Goal: Information Seeking & Learning: Find contact information

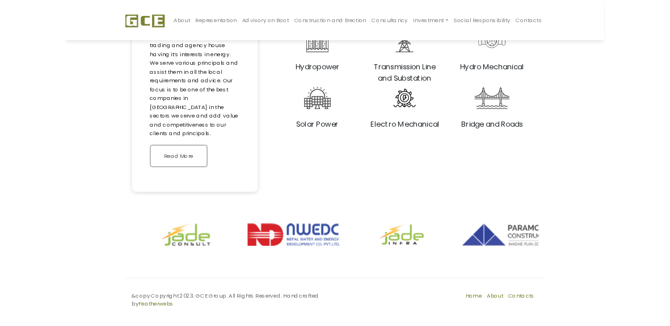
scroll to position [1114, 0]
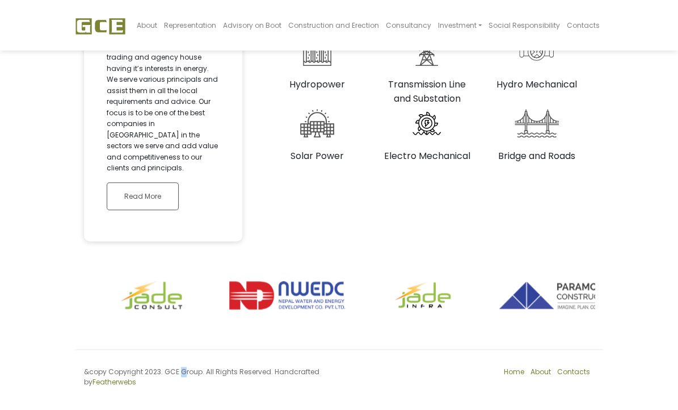
click at [83, 381] on div "&copy Copyright 2023. GCE Group. All Rights Reserved. Handcrafted by Featherwebs" at bounding box center [207, 377] width 264 height 20
click at [115, 382] on div "&copy Copyright 2023. GCE Group. All Rights Reserved. Handcrafted by Featherwebs" at bounding box center [207, 377] width 264 height 20
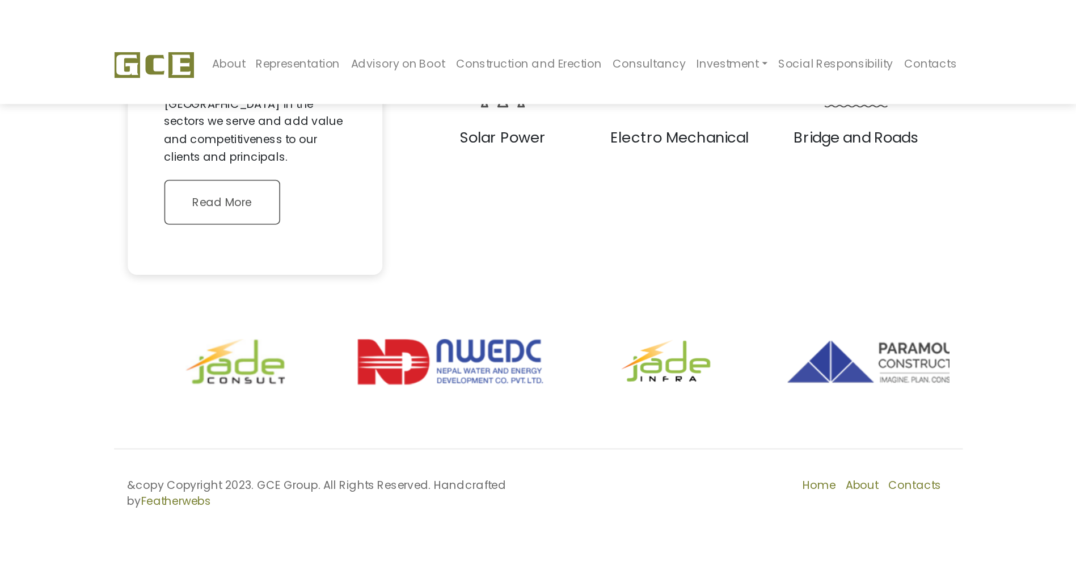
scroll to position [957, 0]
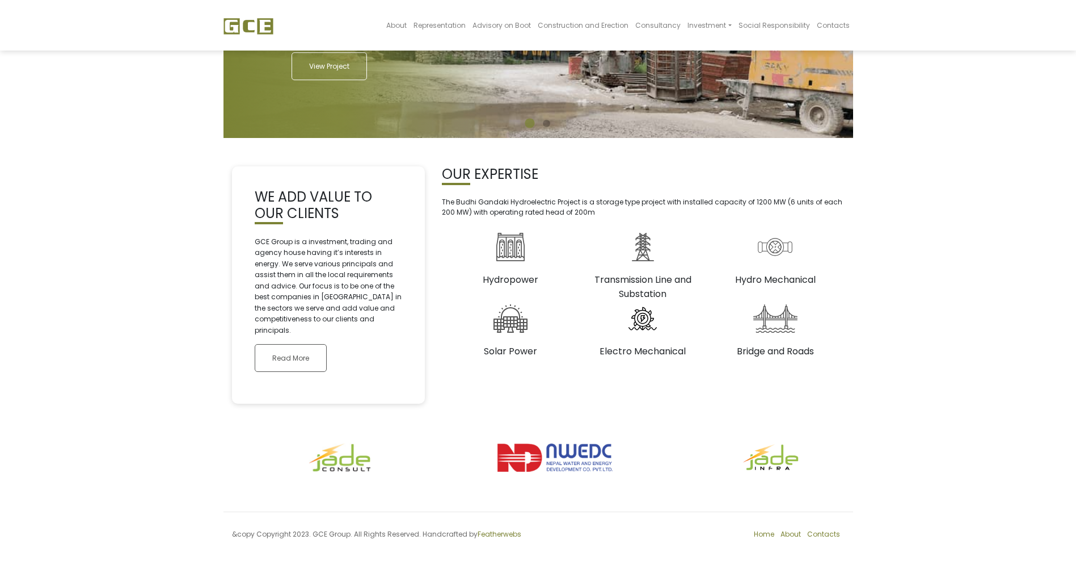
click at [229, 409] on footer "&copy Copyright 2023. GCE Group. All Rights Reserved. Handcrafted by Featherweb…" at bounding box center [539, 537] width 630 height 52
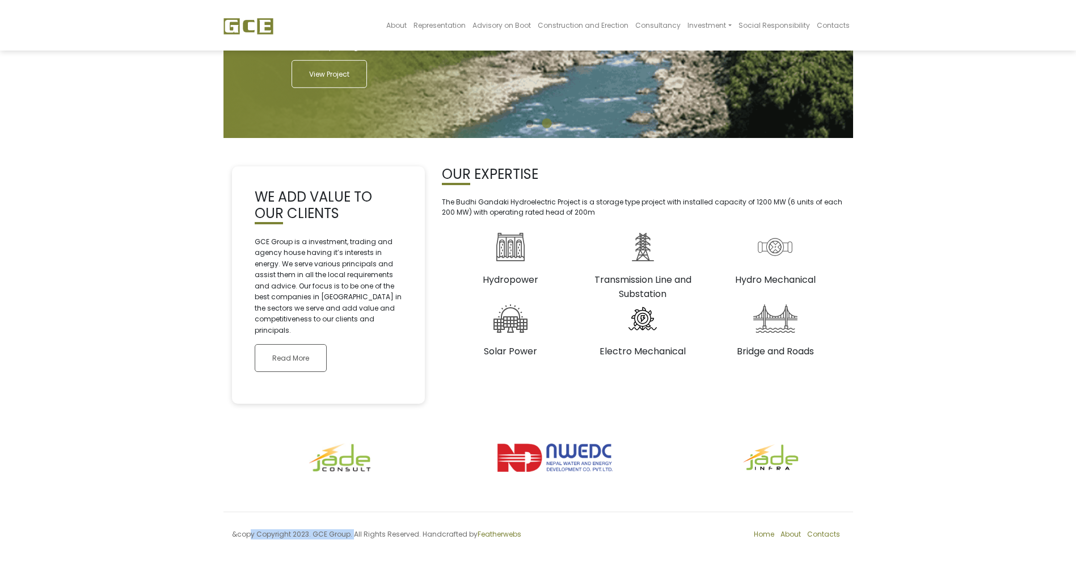
drag, startPoint x: 108, startPoint y: 548, endPoint x: -136, endPoint y: 552, distance: 244.6
click at [0, 409] on html "About Representation Advisory on Boot Construction and Erection Consultancy Inv…" at bounding box center [538, 206] width 1076 height 726
click at [224, 409] on footer "&copy Copyright 2023. GCE Group. All Rights Reserved. Handcrafted by Featherweb…" at bounding box center [539, 537] width 630 height 52
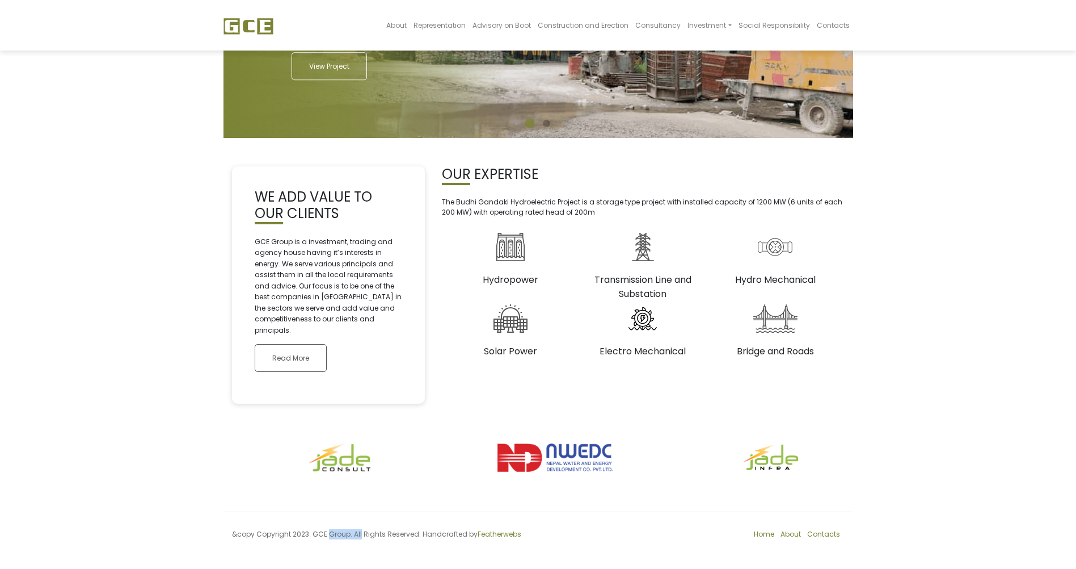
drag, startPoint x: 79, startPoint y: 537, endPoint x: 117, endPoint y: 538, distance: 38.1
click at [224, 409] on div "&copy Copyright 2023. GCE Group. All Rights Reserved. Handcrafted by Featherwebs" at bounding box center [381, 537] width 315 height 17
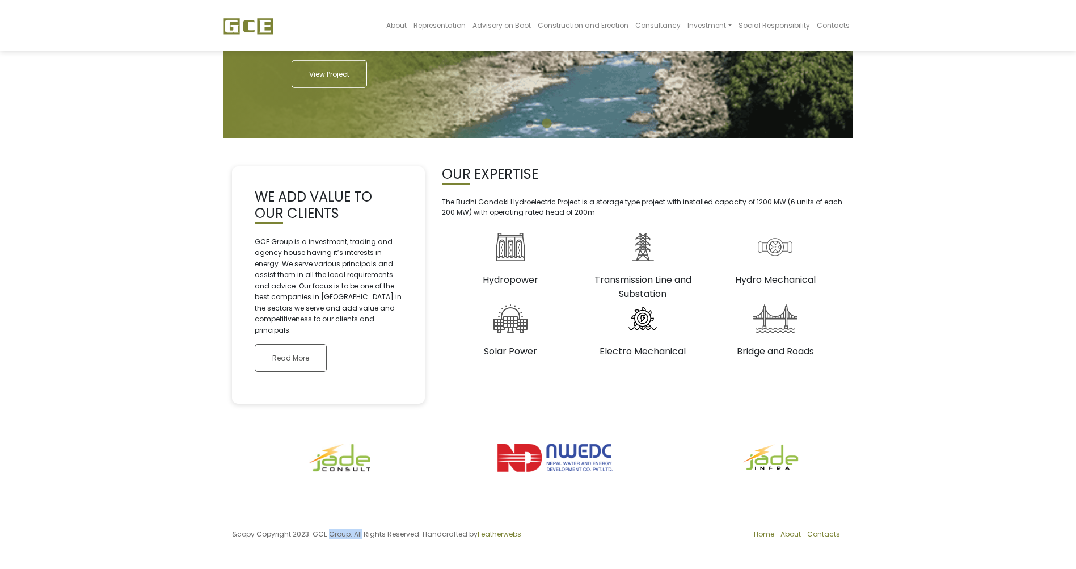
copy div "GCE Group."
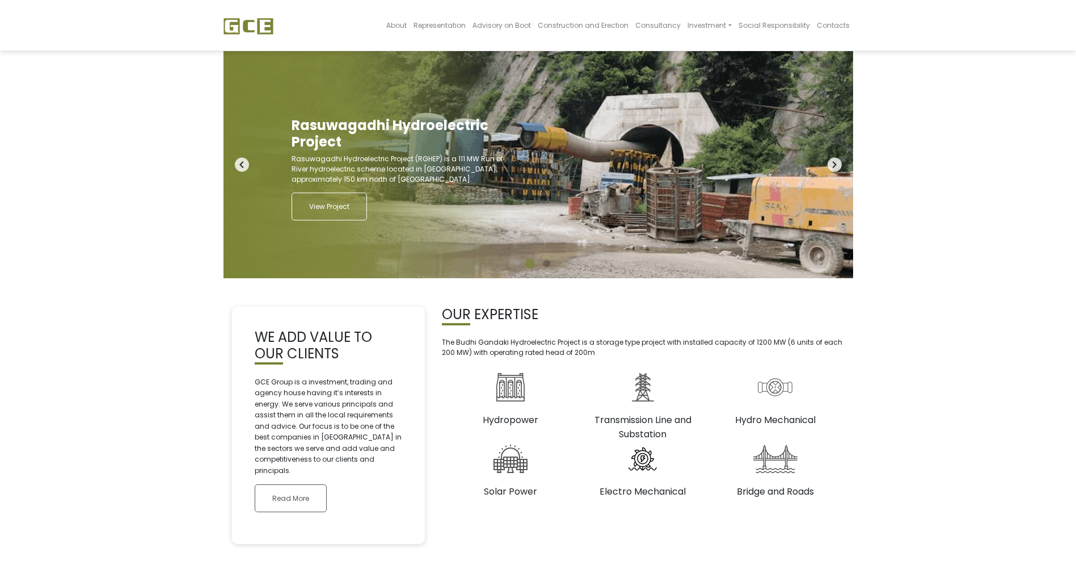
scroll to position [0, 0]
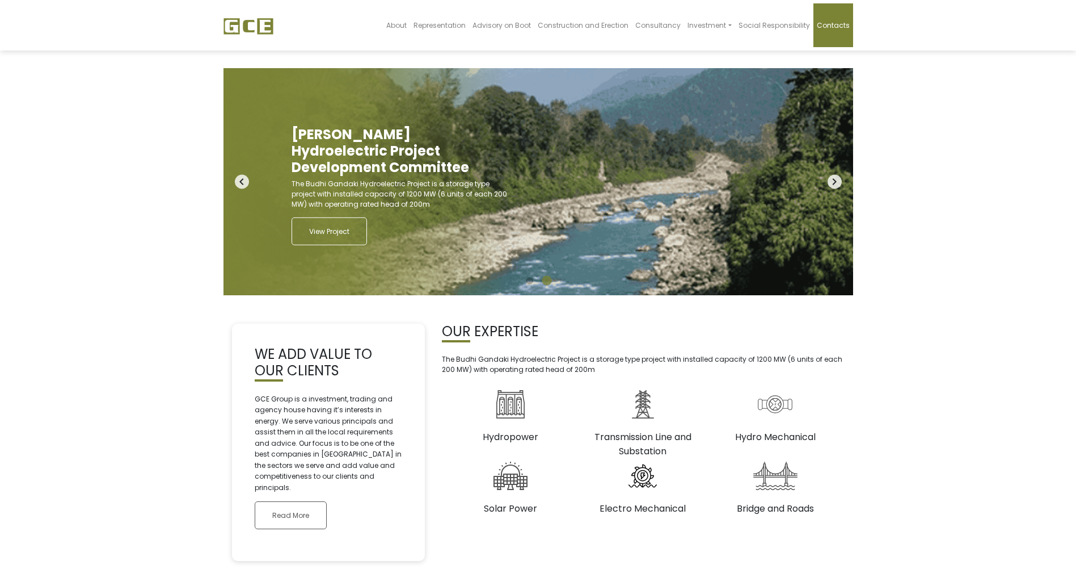
click at [677, 30] on span "Contacts" at bounding box center [833, 25] width 33 height 10
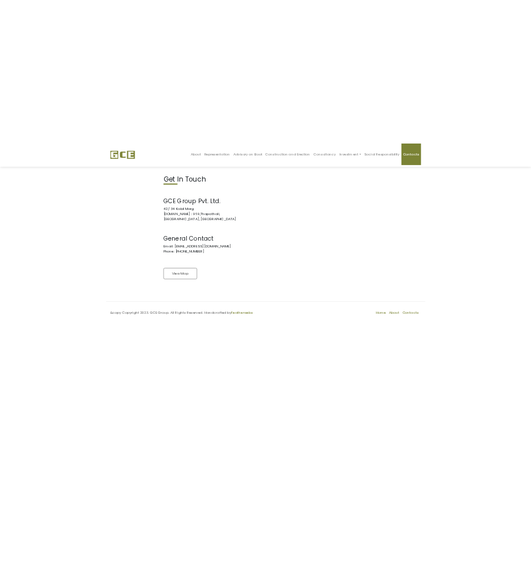
scroll to position [260, 0]
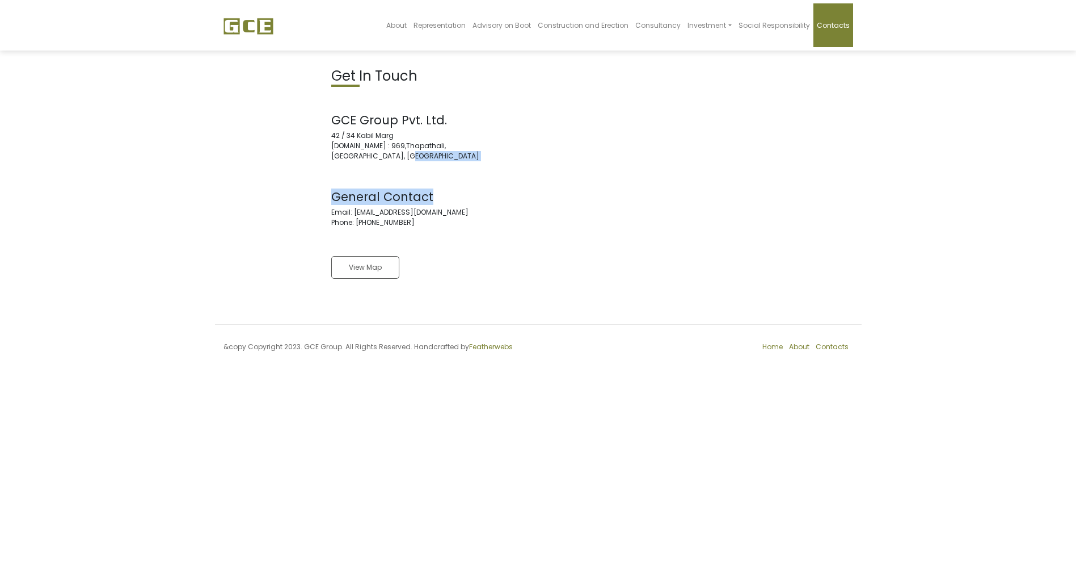
drag, startPoint x: 86, startPoint y: 352, endPoint x: 84, endPoint y: 347, distance: 5.9
click at [323, 296] on div "Get In Touch GCE Group Pvt. Ltd. [STREET_ADDRESS][DOMAIN_NAME] General Contact …" at bounding box center [431, 182] width 216 height 228
click at [331, 161] on address "GCE Group Pvt. Ltd. [STREET_ADDRESS][DOMAIN_NAME]" at bounding box center [430, 137] width 199 height 48
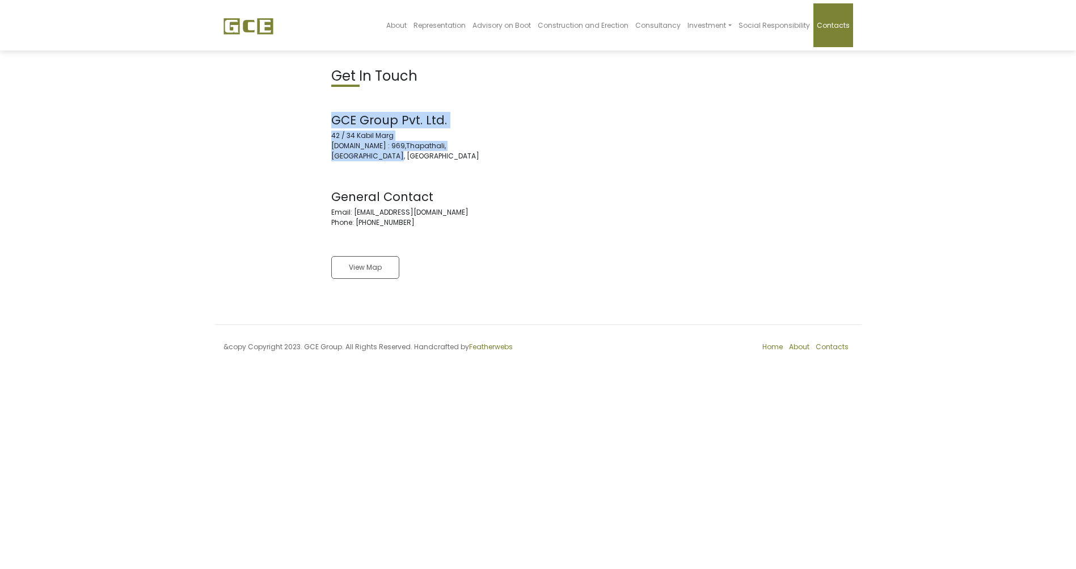
drag, startPoint x: 75, startPoint y: 346, endPoint x: -56, endPoint y: 300, distance: 138.4
click at [0, 300] on html "About Representation Advisory on Boot Construction and Erection Consultancy Inv…" at bounding box center [538, 190] width 1076 height 381
copy address "GCE Group Pvt. Ltd. [STREET_ADDRESS][DOMAIN_NAME]"
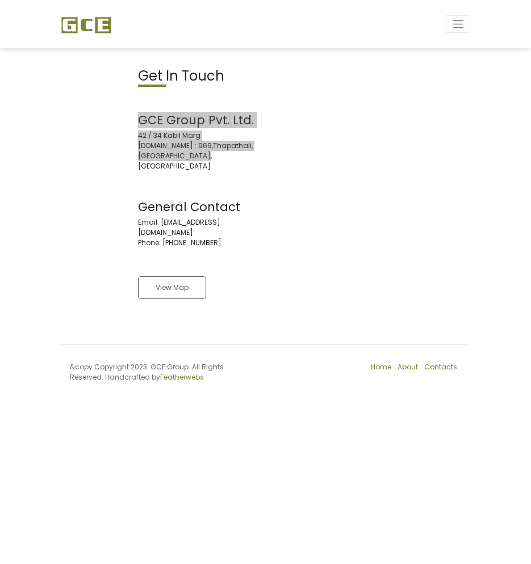
scroll to position [203, 0]
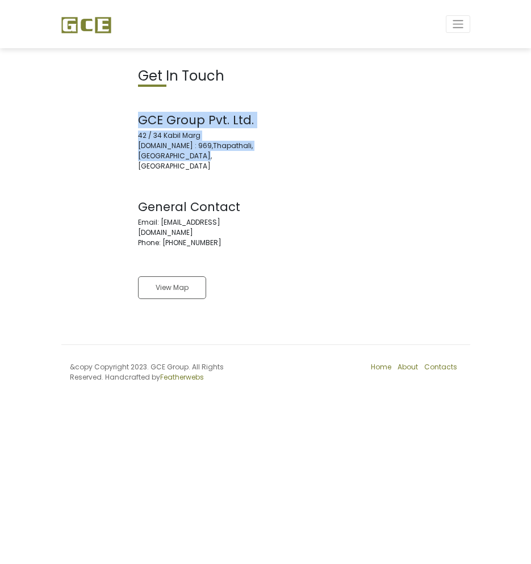
click at [257, 171] on address "GCE Group Pvt. Ltd. 42 / 34 Kabil Marg P.O.Box : 969,Thapathali, Kathmandu, Nep…" at bounding box center [197, 142] width 119 height 58
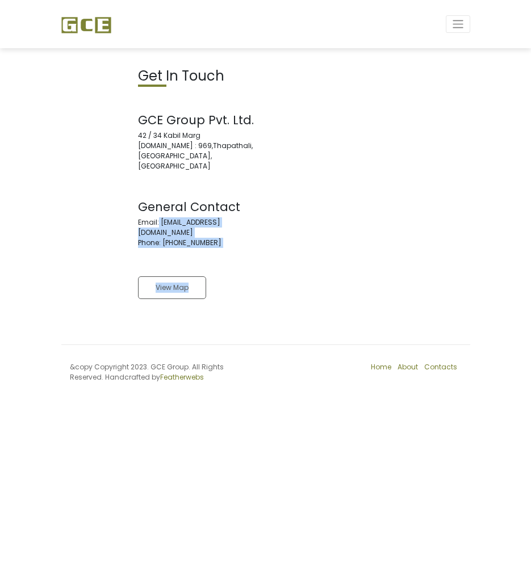
drag, startPoint x: 91, startPoint y: 478, endPoint x: -10, endPoint y: 459, distance: 102.2
click at [0, 405] on html "About Representation Advisory on Boot Construction and Erection Consultancy Inv…" at bounding box center [265, 202] width 531 height 405
drag, startPoint x: -10, startPoint y: 459, endPoint x: 102, endPoint y: 468, distance: 111.5
click at [138, 248] on address "General Contact Email: info@gce.com.np Phone: +977-1-4222202" at bounding box center [197, 224] width 119 height 48
drag, startPoint x: 89, startPoint y: 472, endPoint x: -22, endPoint y: 466, distance: 110.8
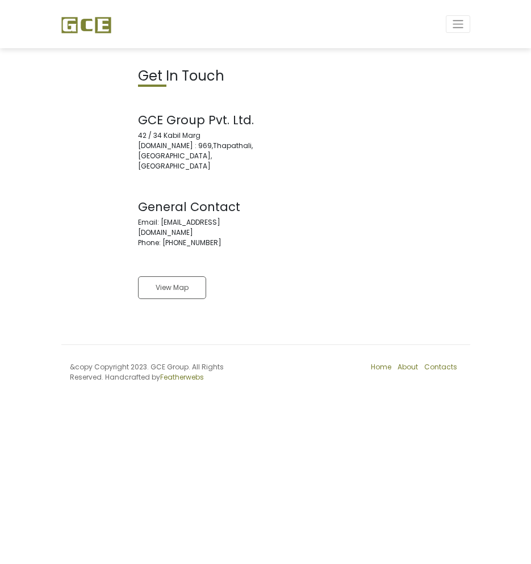
click at [0, 405] on html "About Representation Advisory on Boot Construction and Erection Consultancy Inv…" at bounding box center [265, 202] width 531 height 405
copy address "Email: info@gce.com.np Phone: +977-1-4222202"
click at [257, 248] on address "General Contact Email: info@gce.com.np Phone: +977-1-4222202" at bounding box center [197, 224] width 119 height 48
